Goal: Task Accomplishment & Management: Manage account settings

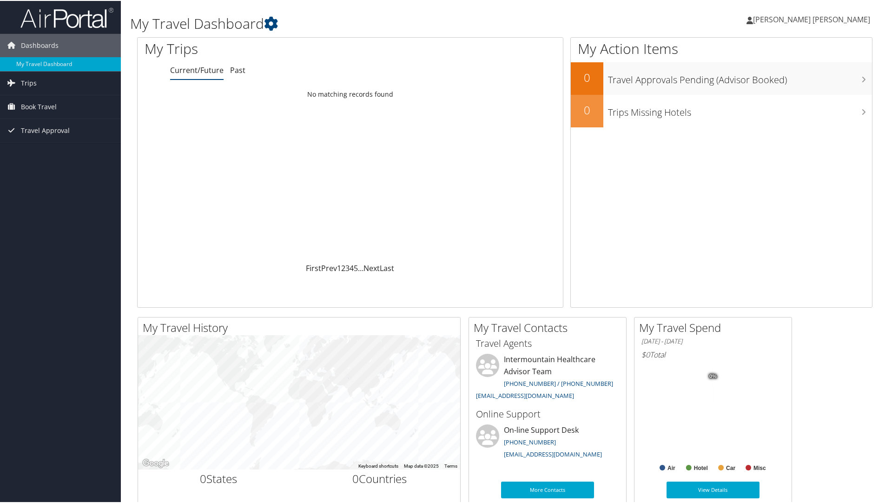
click at [827, 17] on span "[PERSON_NAME] [PERSON_NAME]" at bounding box center [811, 18] width 117 height 10
click at [789, 80] on link "View Travel Profile" at bounding box center [817, 83] width 104 height 16
